Goal: Navigation & Orientation: Find specific page/section

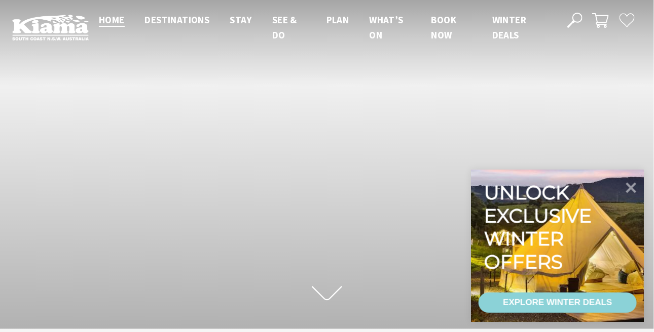
scroll to position [5, 5]
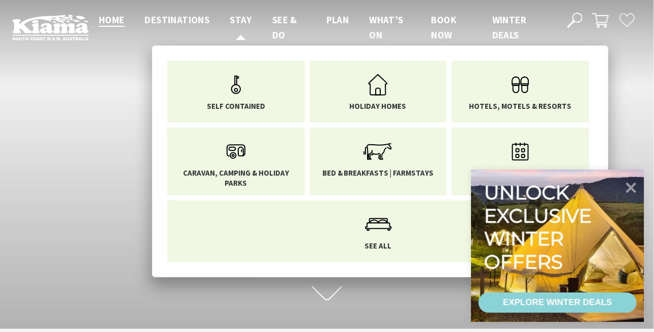
click at [244, 22] on span "Stay" at bounding box center [241, 20] width 22 height 12
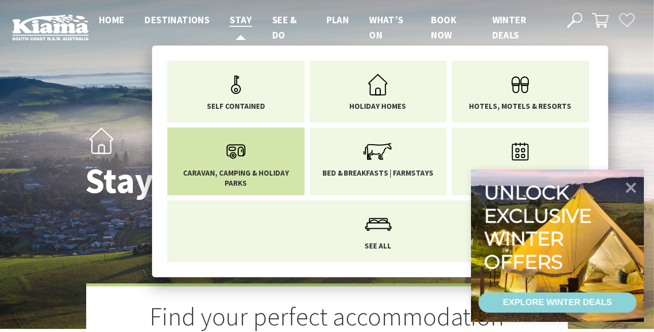
click at [265, 158] on link "Caravan, Camping & Holiday Parks" at bounding box center [236, 161] width 122 height 53
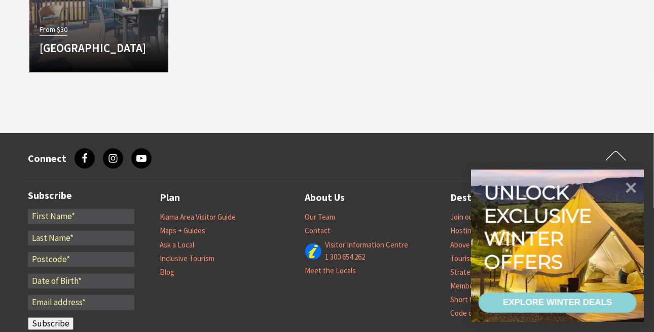
scroll to position [1419, 0]
